Goal: Transaction & Acquisition: Purchase product/service

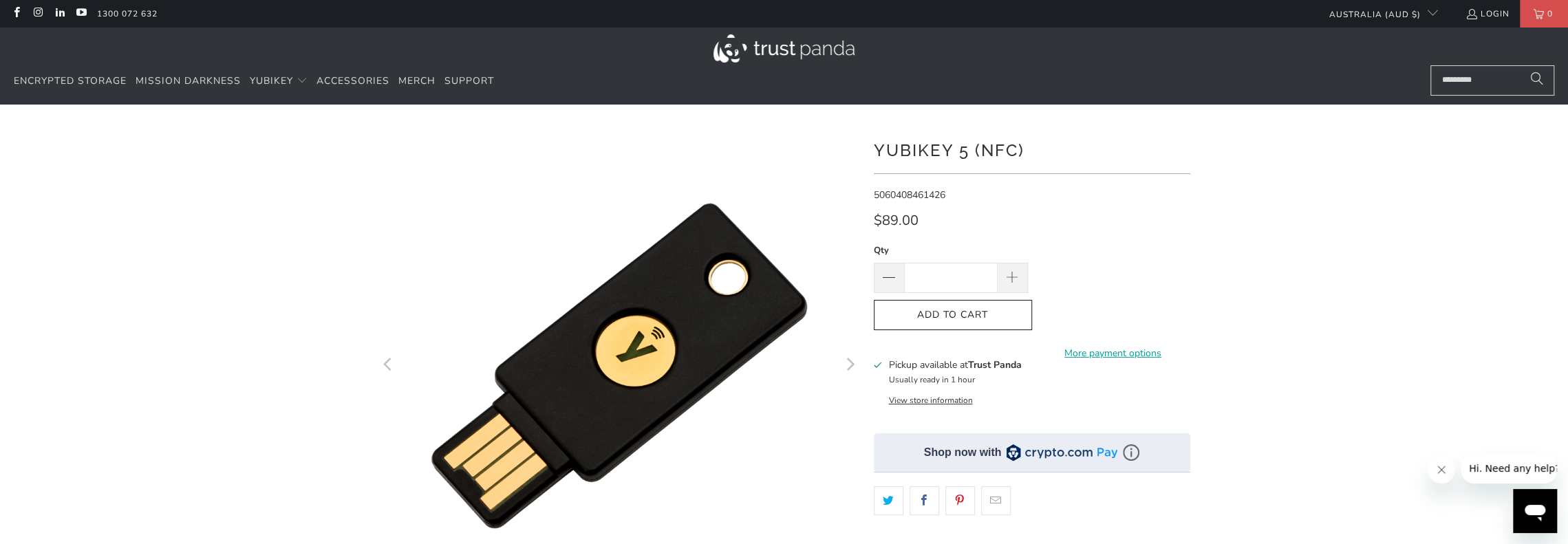
click at [751, 45] on img at bounding box center [784, 49] width 141 height 28
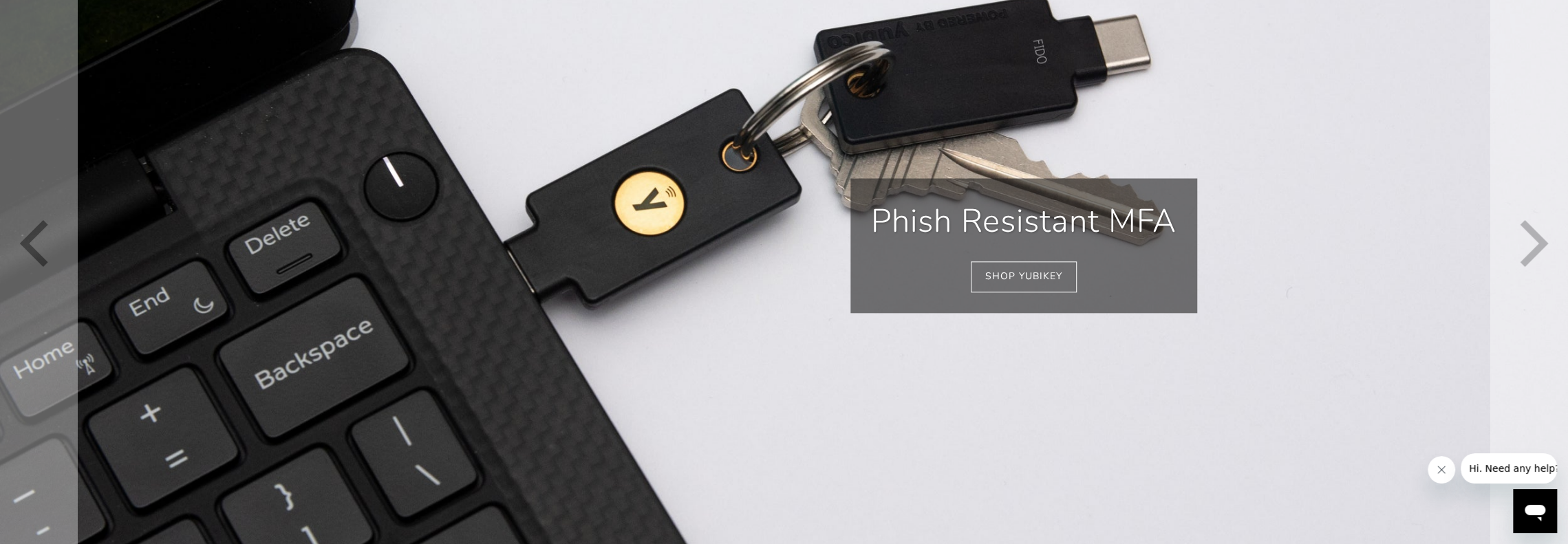
scroll to position [0, 263]
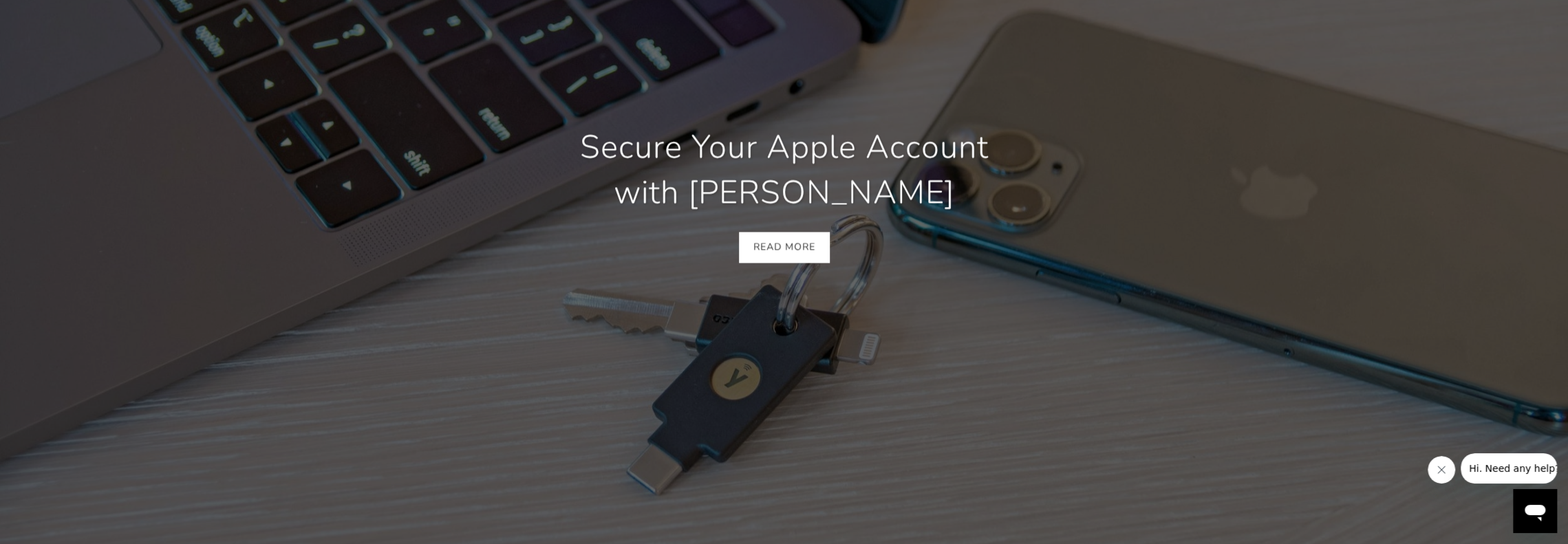
scroll to position [0, 525]
